Goal: Use online tool/utility: Utilize a website feature to perform a specific function

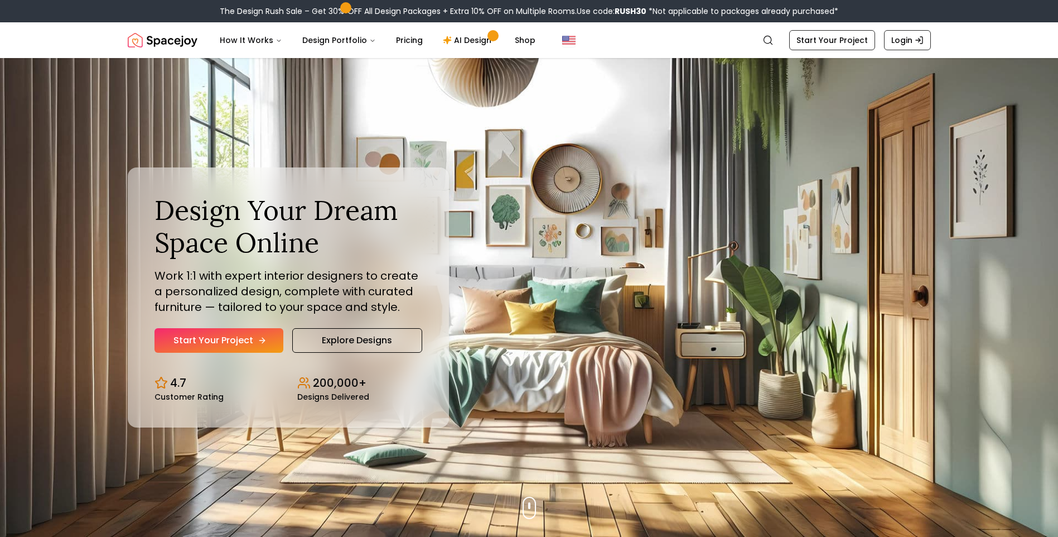
drag, startPoint x: 0, startPoint y: 0, endPoint x: 250, endPoint y: 333, distance: 416.3
click at [250, 333] on link "Start Your Project" at bounding box center [219, 340] width 129 height 25
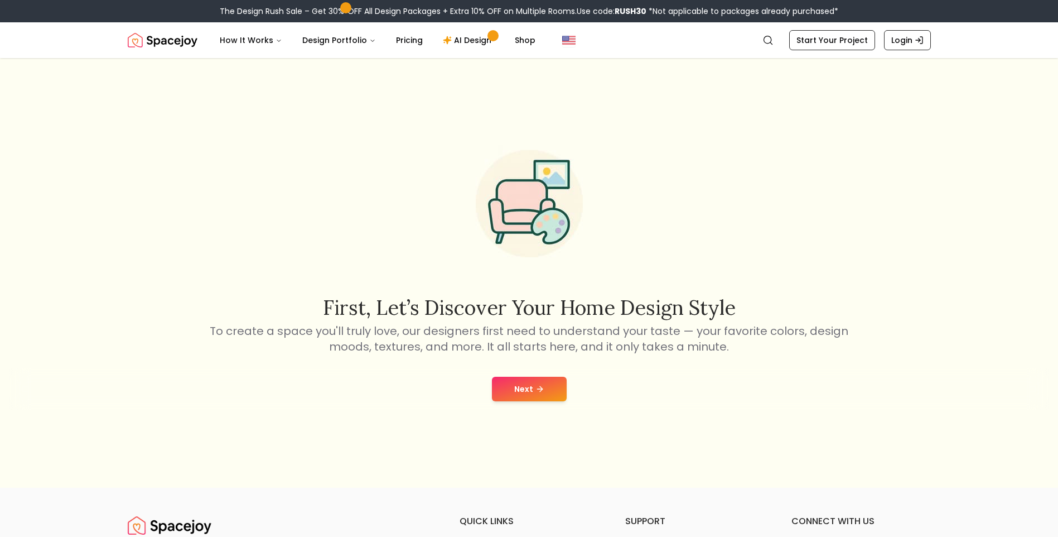
click at [525, 401] on div "Next" at bounding box center [529, 389] width 1040 height 42
click at [528, 396] on button "Next" at bounding box center [529, 388] width 75 height 25
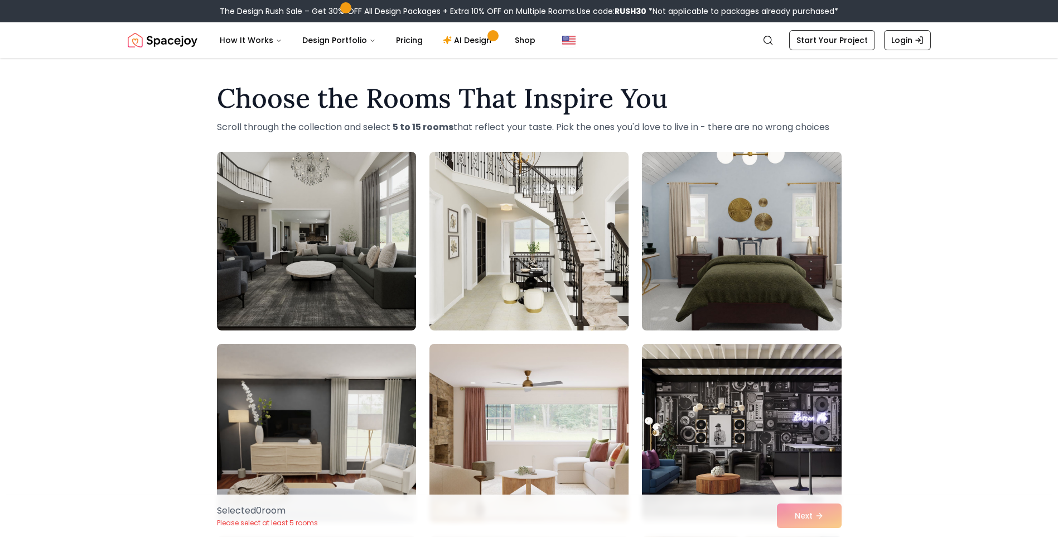
scroll to position [112, 0]
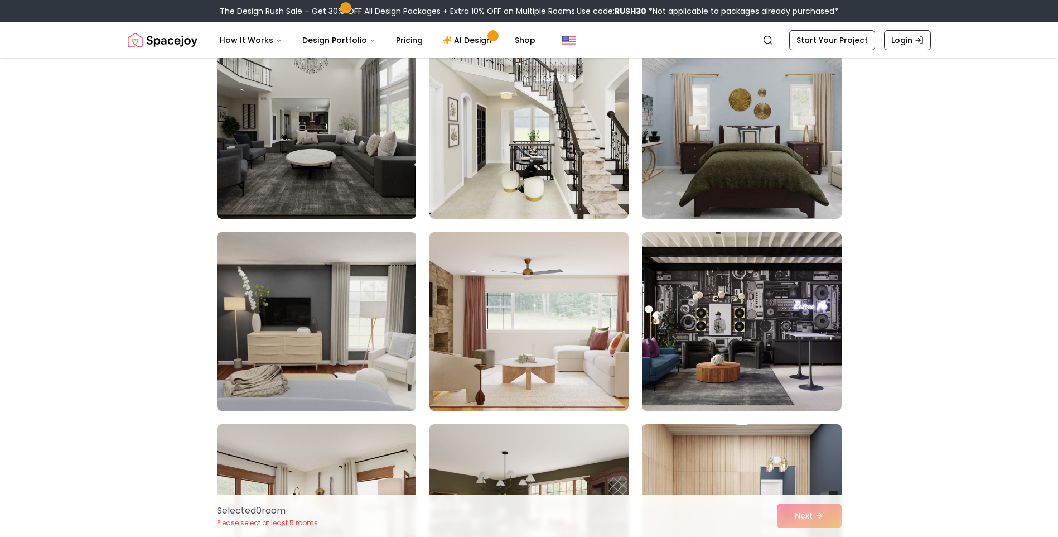
click at [258, 286] on img at bounding box center [316, 321] width 209 height 187
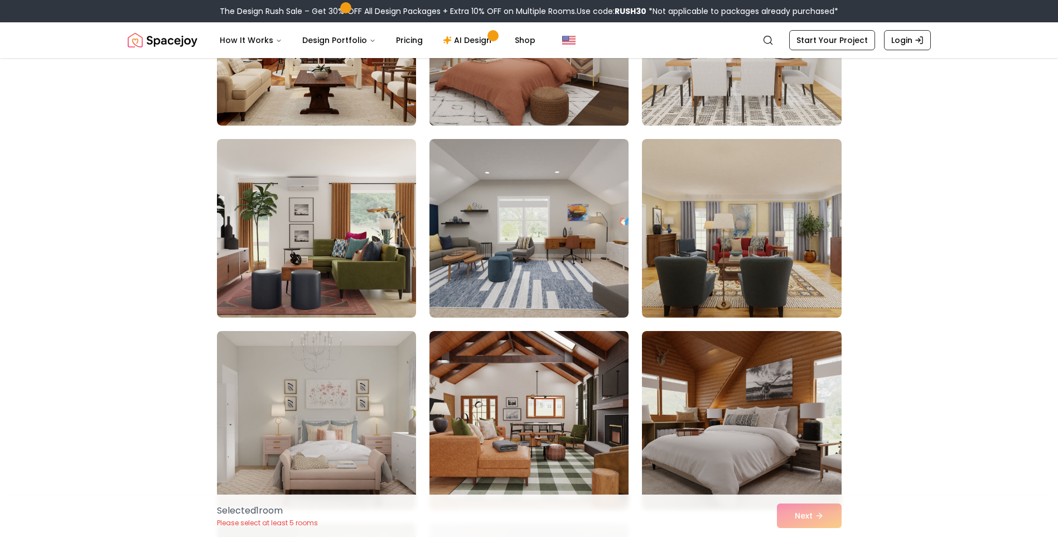
scroll to position [781, 0]
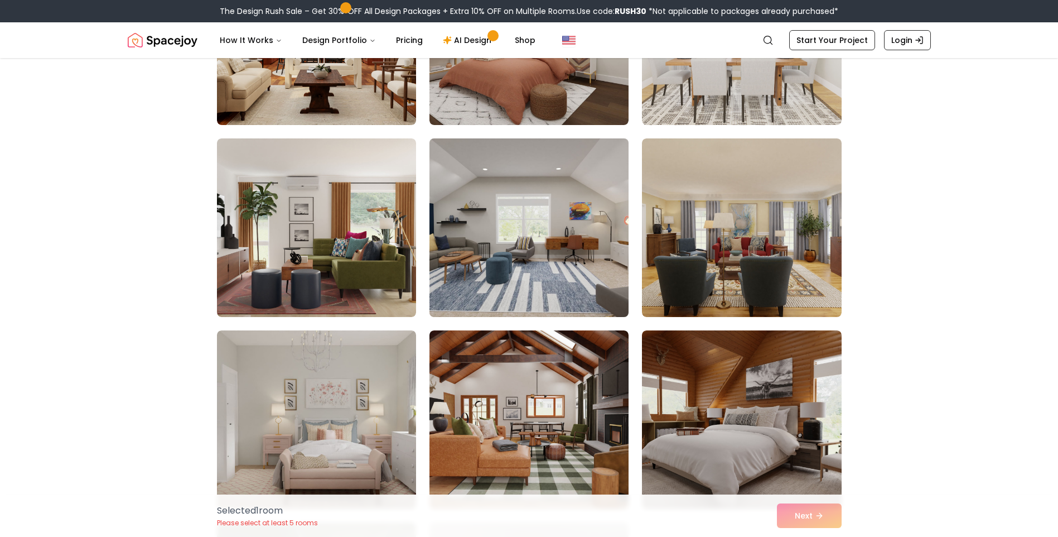
click at [506, 274] on img at bounding box center [528, 227] width 209 height 187
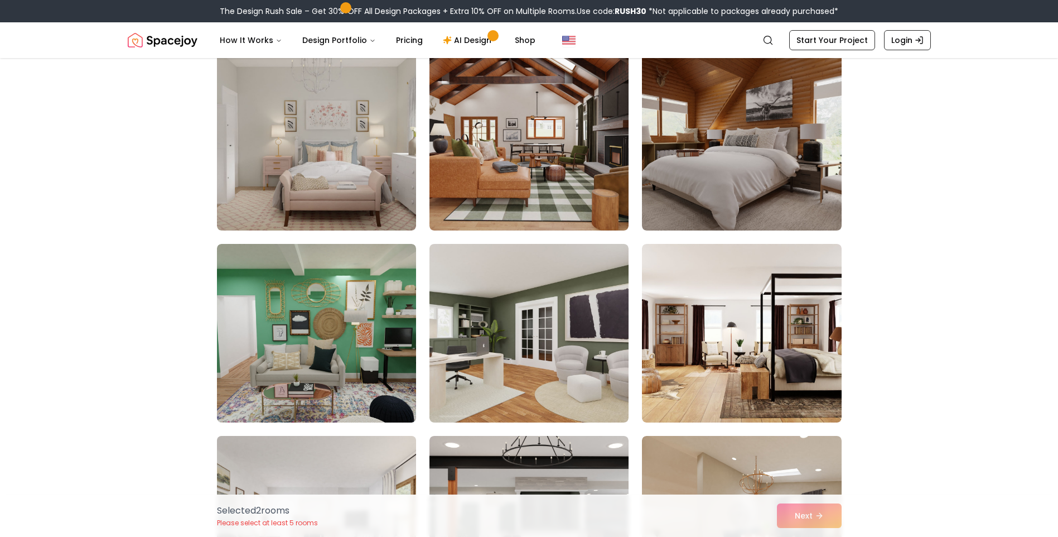
scroll to position [1060, 0]
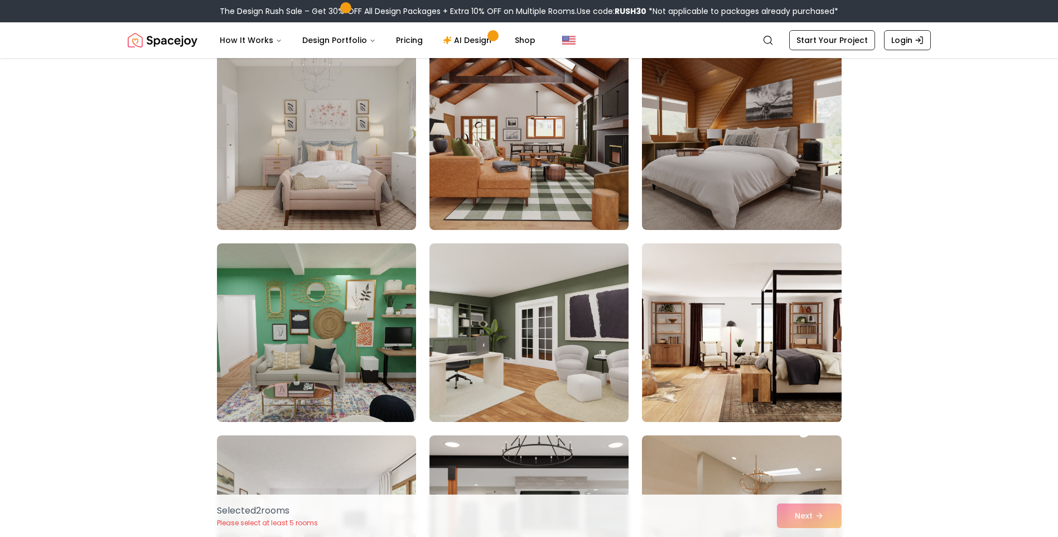
click at [697, 356] on img at bounding box center [741, 332] width 209 height 187
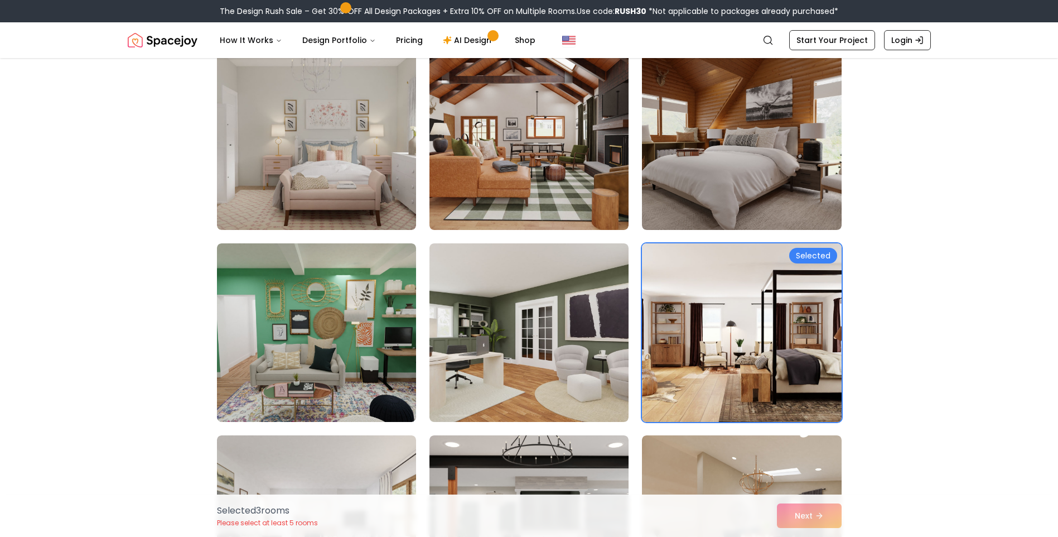
scroll to position [1283, 0]
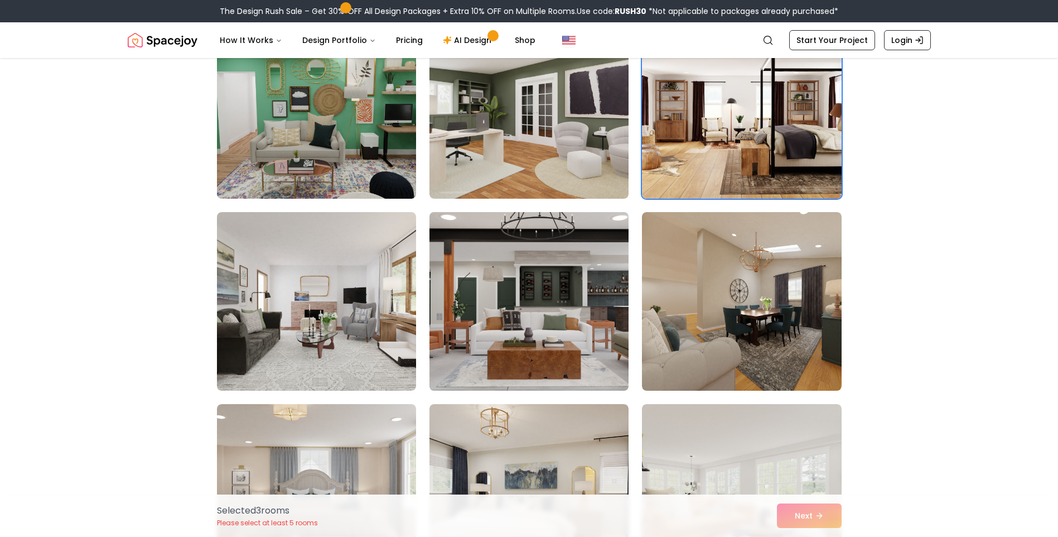
click at [559, 349] on img at bounding box center [528, 300] width 209 height 187
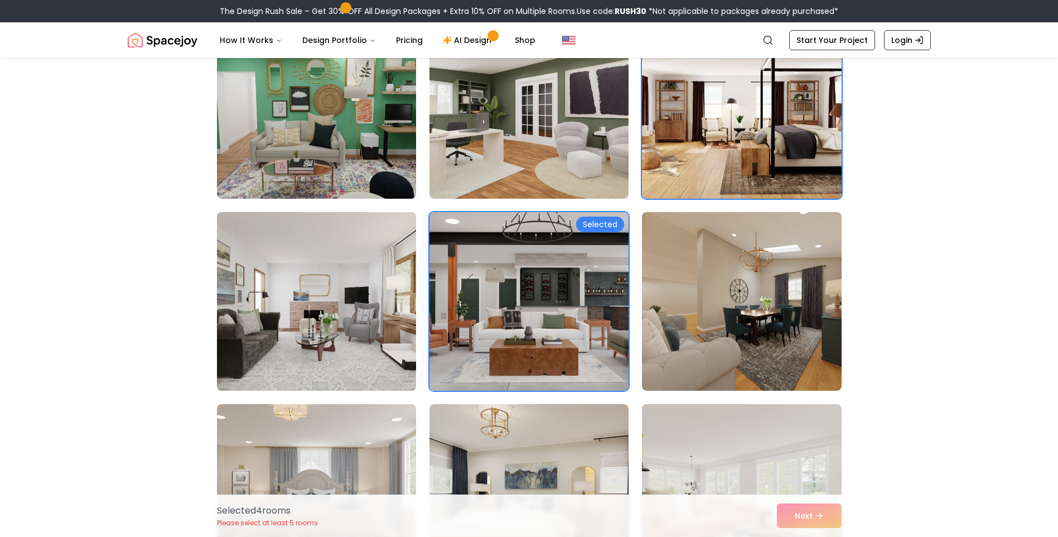
click at [330, 366] on img at bounding box center [316, 300] width 209 height 187
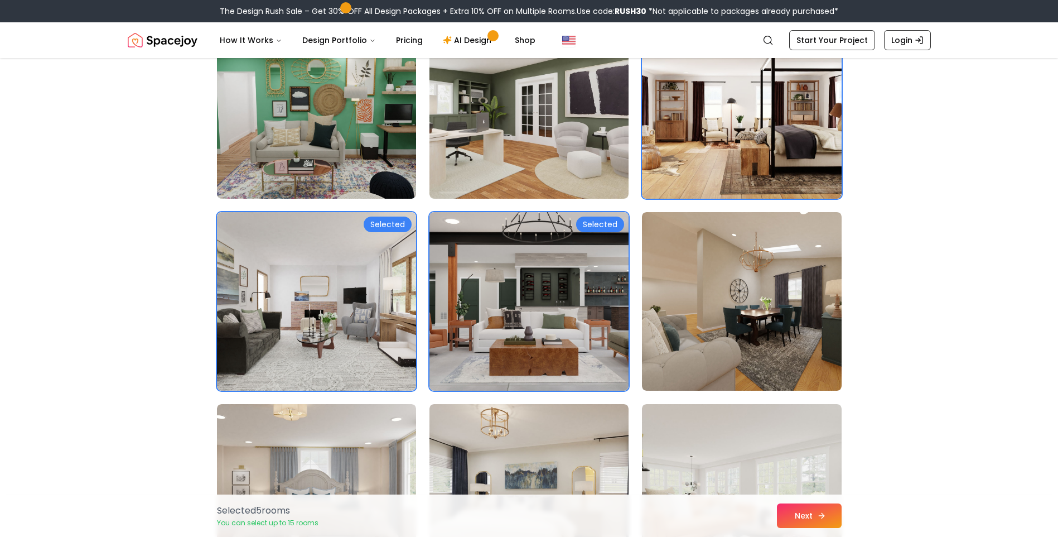
click at [827, 514] on button "Next" at bounding box center [809, 515] width 65 height 25
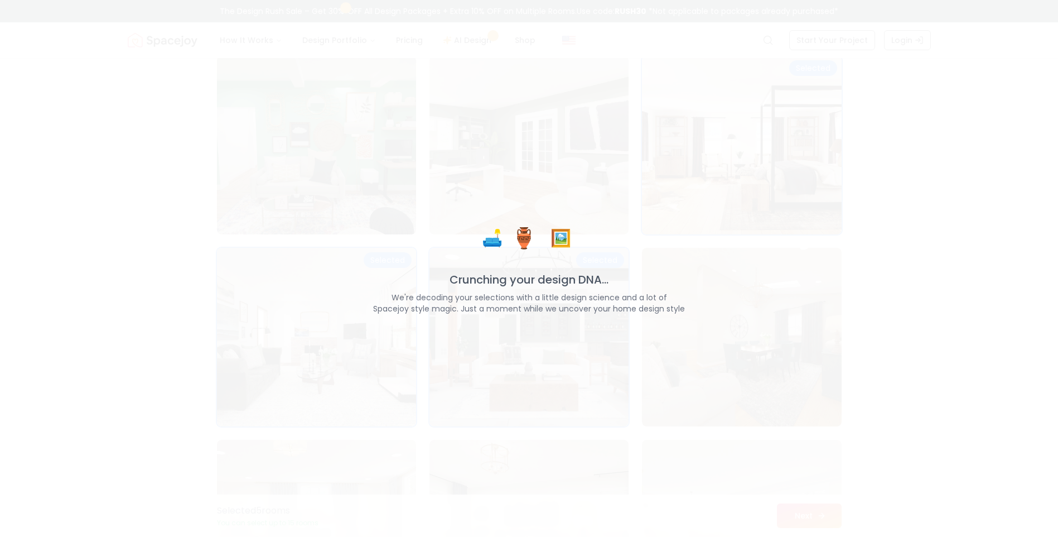
scroll to position [1319, 0]
